Goal: Information Seeking & Learning: Understand process/instructions

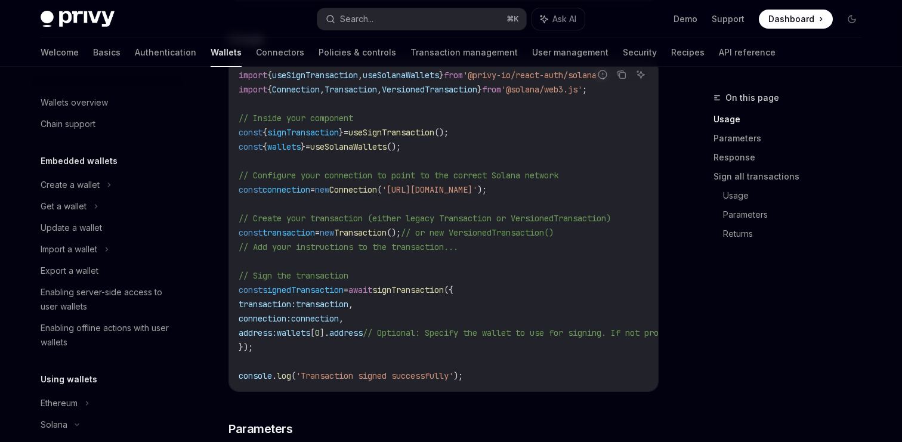
scroll to position [146, 0]
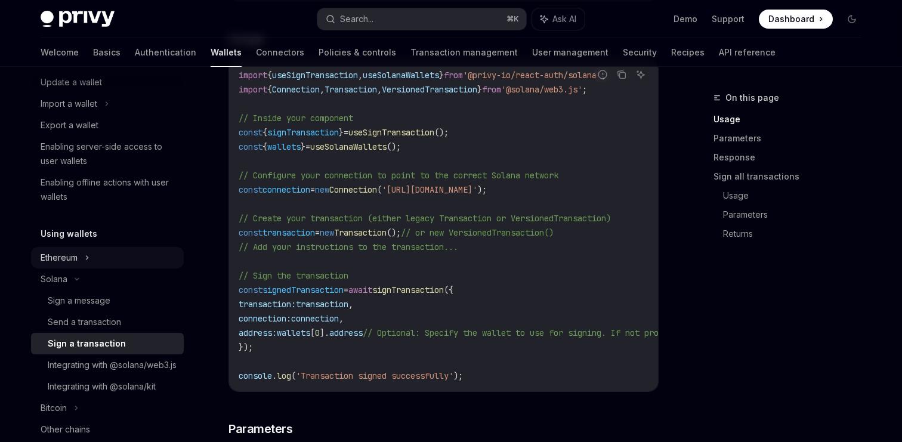
click at [109, 261] on div "Ethereum" at bounding box center [107, 257] width 153 height 21
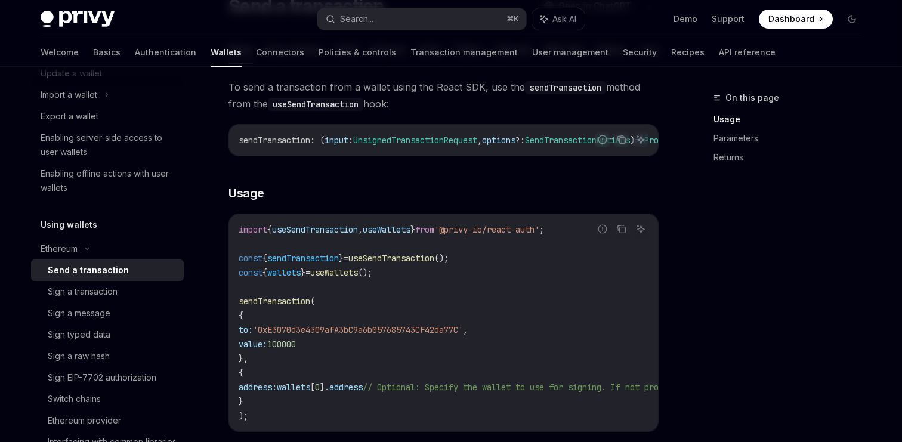
scroll to position [188, 0]
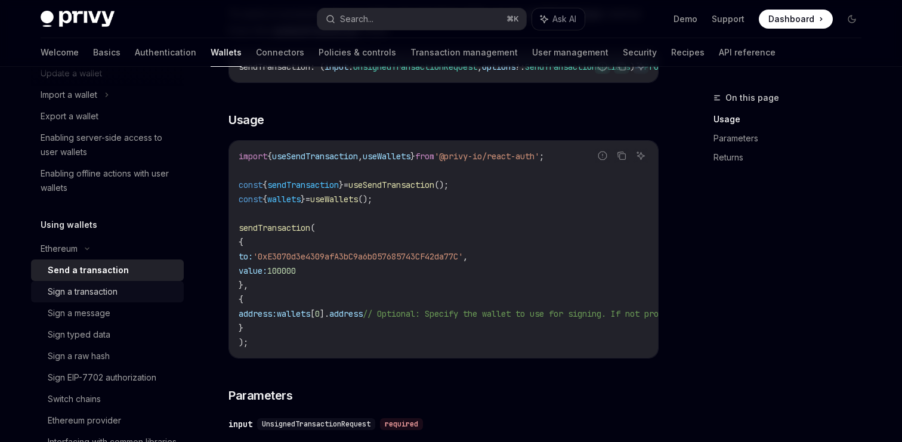
click at [112, 289] on div "Sign a transaction" at bounding box center [83, 292] width 70 height 14
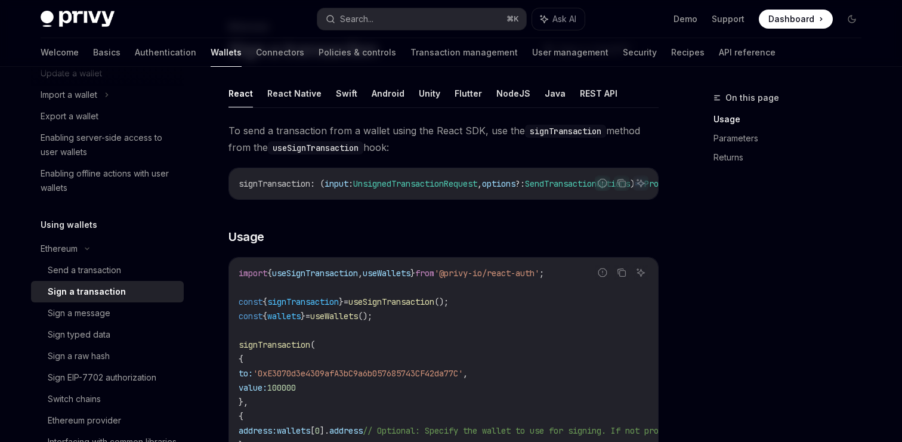
scroll to position [95, 0]
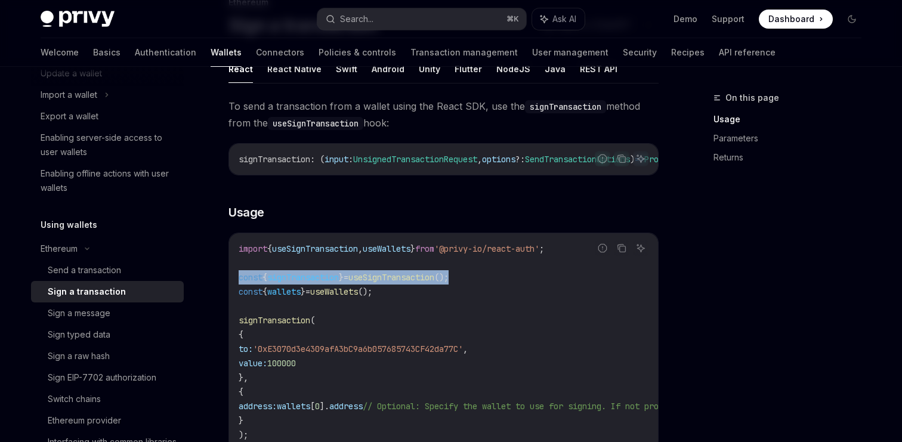
drag, startPoint x: 240, startPoint y: 283, endPoint x: 486, endPoint y: 283, distance: 245.2
click at [486, 283] on code "import { useSignTransaction , useWallets } from '@privy-io/react-auth' ; const …" at bounding box center [551, 342] width 625 height 200
copy span "const { signTransaction } = useSignTransaction ();"
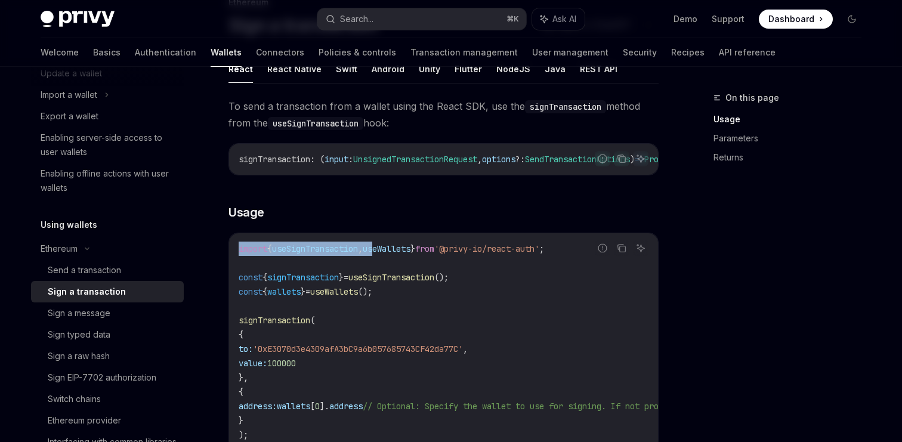
drag, startPoint x: 239, startPoint y: 254, endPoint x: 428, endPoint y: 257, distance: 188.6
click at [399, 254] on span "import { useSignTransaction , useWallets } from '@privy-io/react-auth' ;" at bounding box center [391, 248] width 305 height 11
click at [582, 255] on code "import { useSignTransaction , useWallets } from '@privy-io/react-auth' ; const …" at bounding box center [551, 342] width 625 height 200
copy span "import { useSignTransaction , useWallets } from '@privy-io/react-auth' ;"
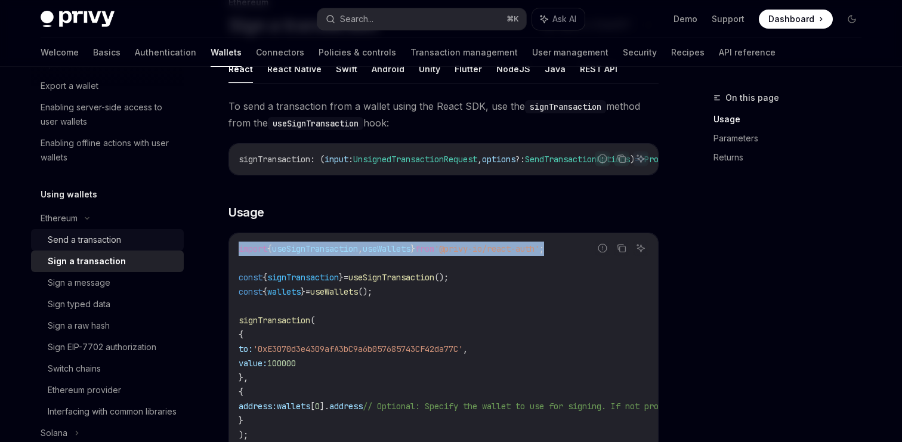
click at [98, 240] on div "Send a transaction" at bounding box center [84, 240] width 73 height 14
type textarea "*"
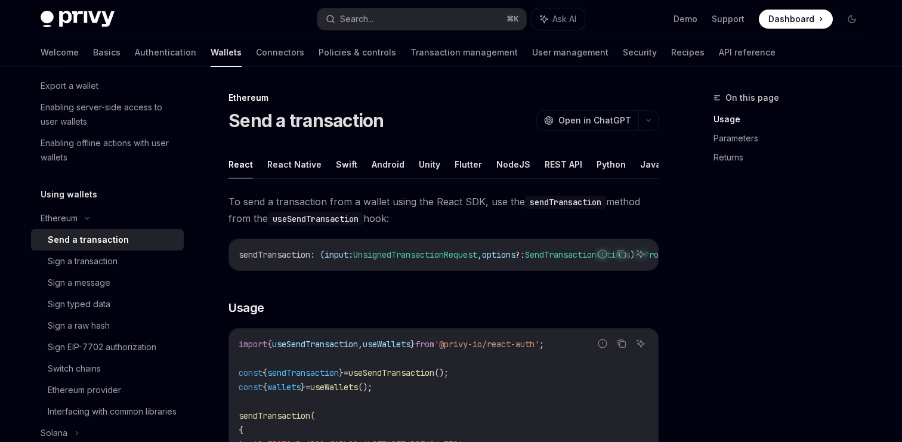
click at [321, 347] on span "useSendTransaction" at bounding box center [315, 344] width 86 height 11
copy span "useSendTransaction"
click at [384, 16] on button "Search... ⌘ K" at bounding box center [421, 18] width 209 height 21
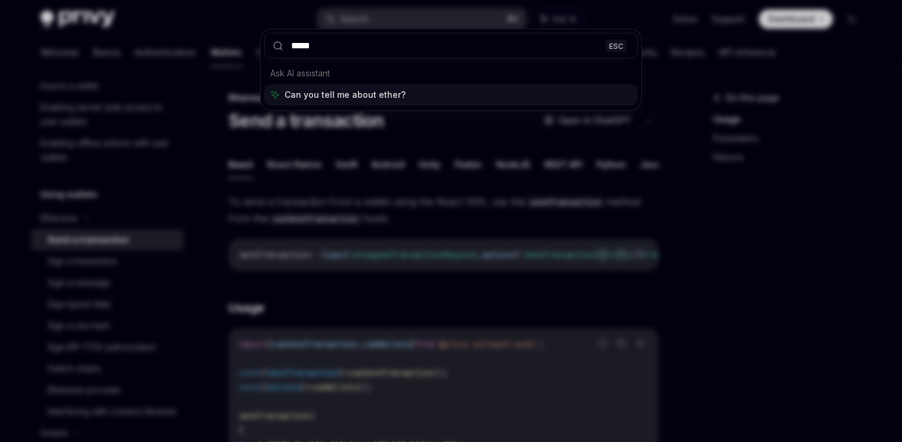
type input "******"
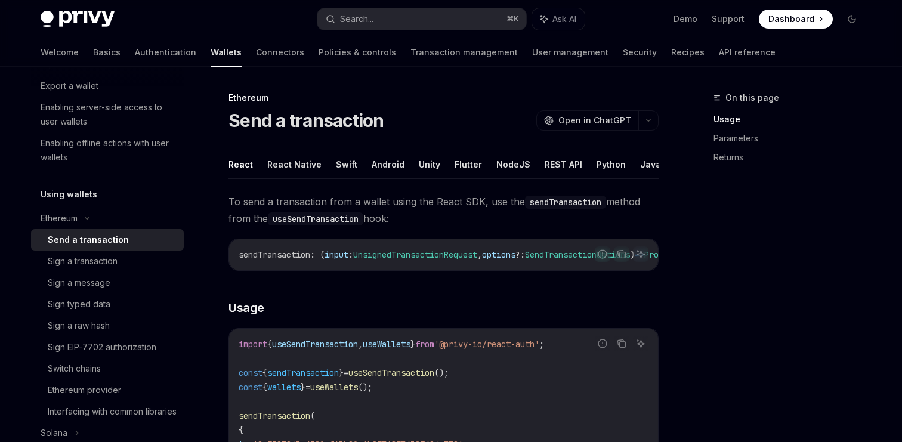
type textarea "*"
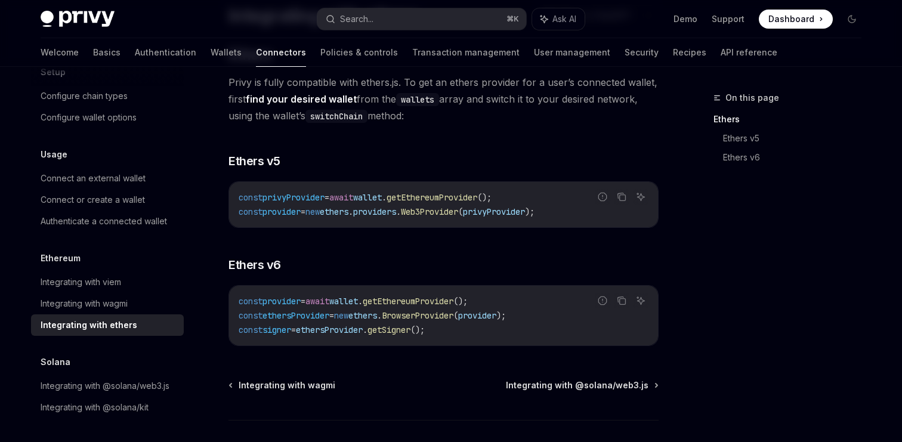
scroll to position [186, 0]
